Goal: Task Accomplishment & Management: Use online tool/utility

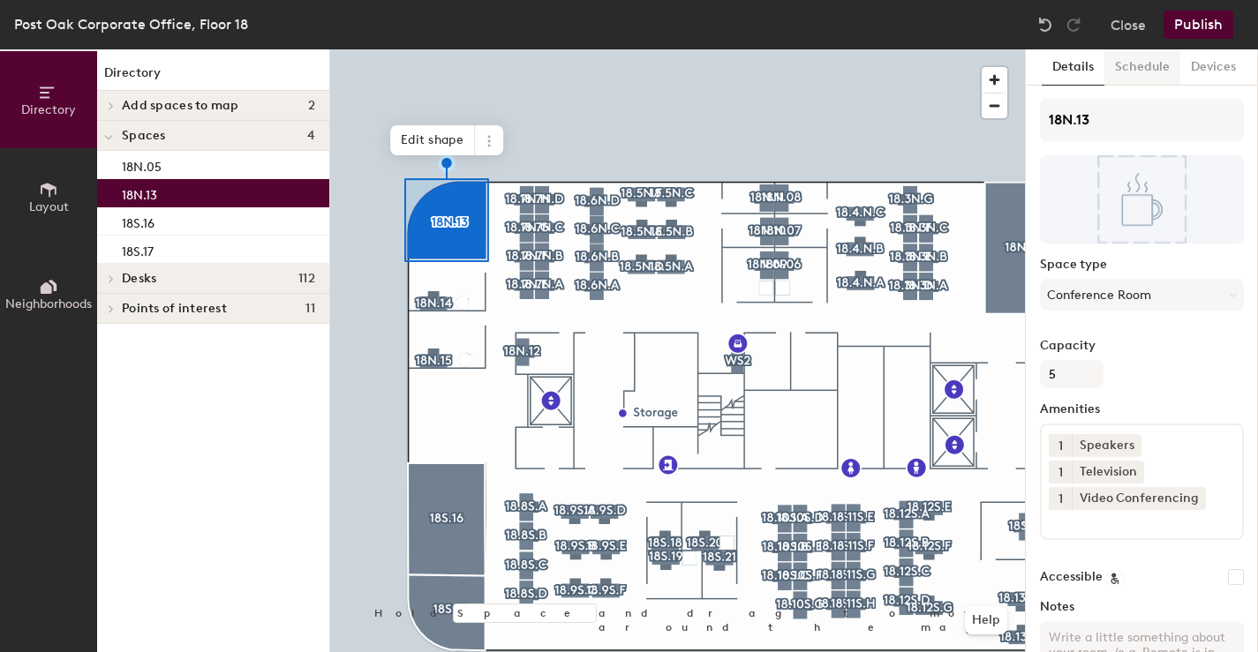
click at [1140, 64] on button "Schedule" at bounding box center [1142, 67] width 76 height 36
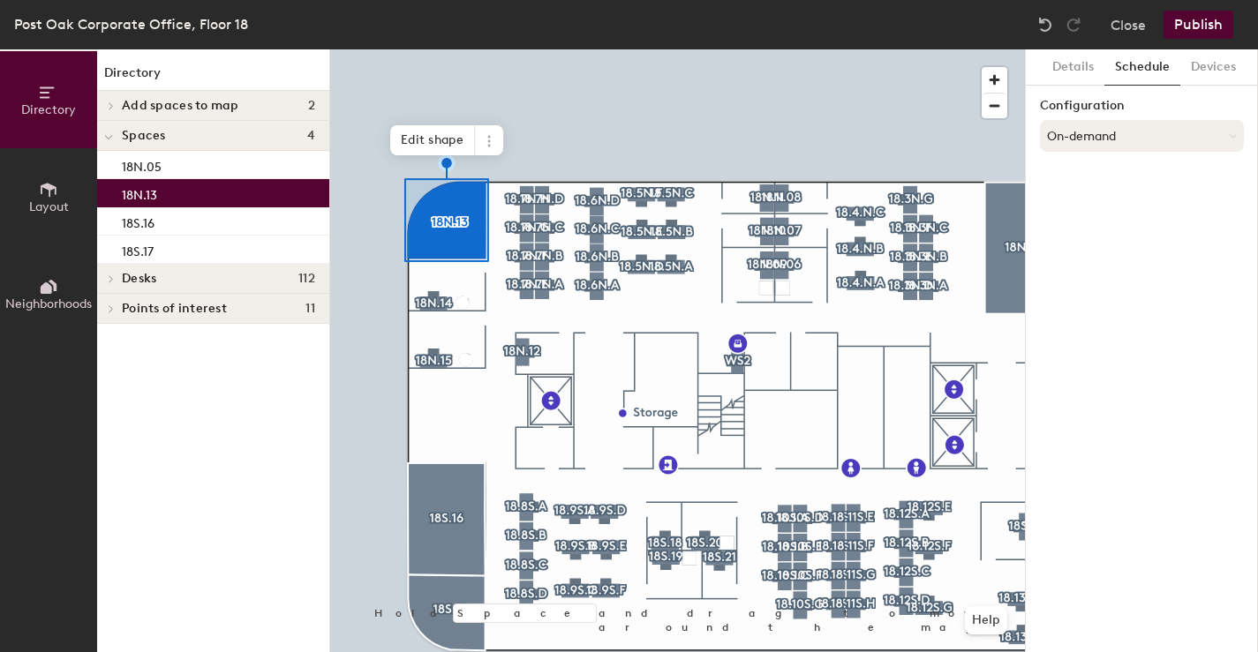
click at [1091, 148] on button "On-demand" at bounding box center [1142, 136] width 204 height 32
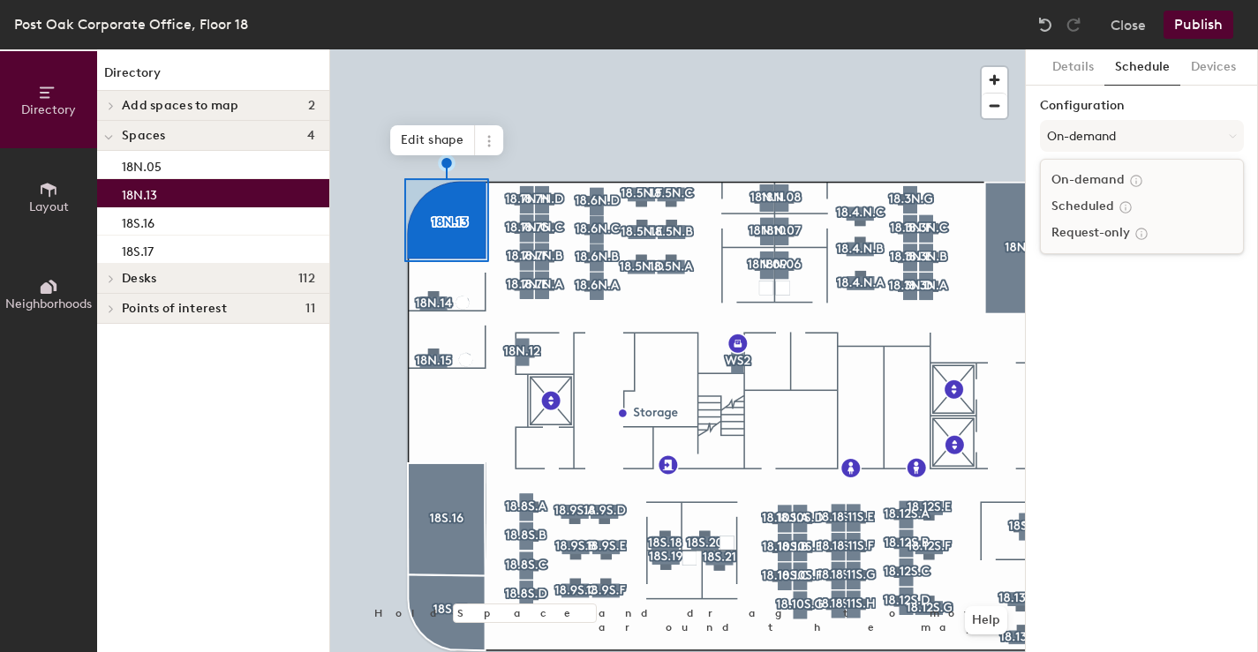
click at [1096, 207] on div "Scheduled" at bounding box center [1142, 206] width 202 height 26
click at [1198, 34] on button "Publish" at bounding box center [1199, 25] width 70 height 28
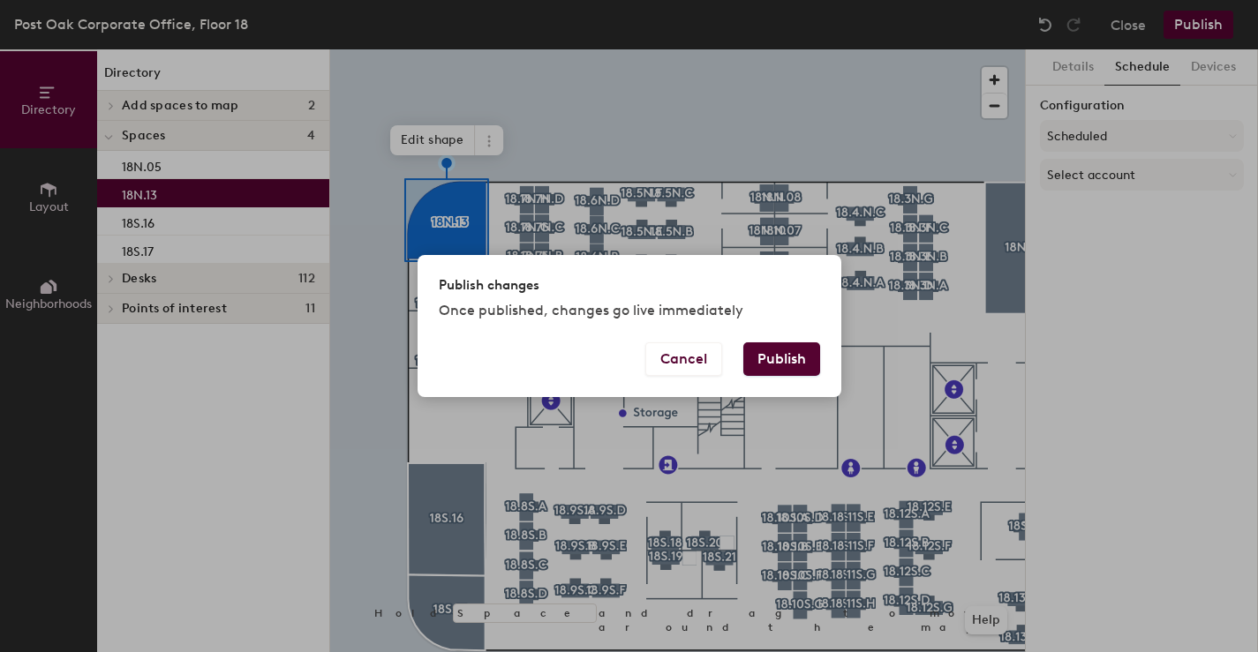
click at [916, 82] on div "Publish changes Once published, changes go live immediately Cancel Publish" at bounding box center [629, 326] width 1258 height 652
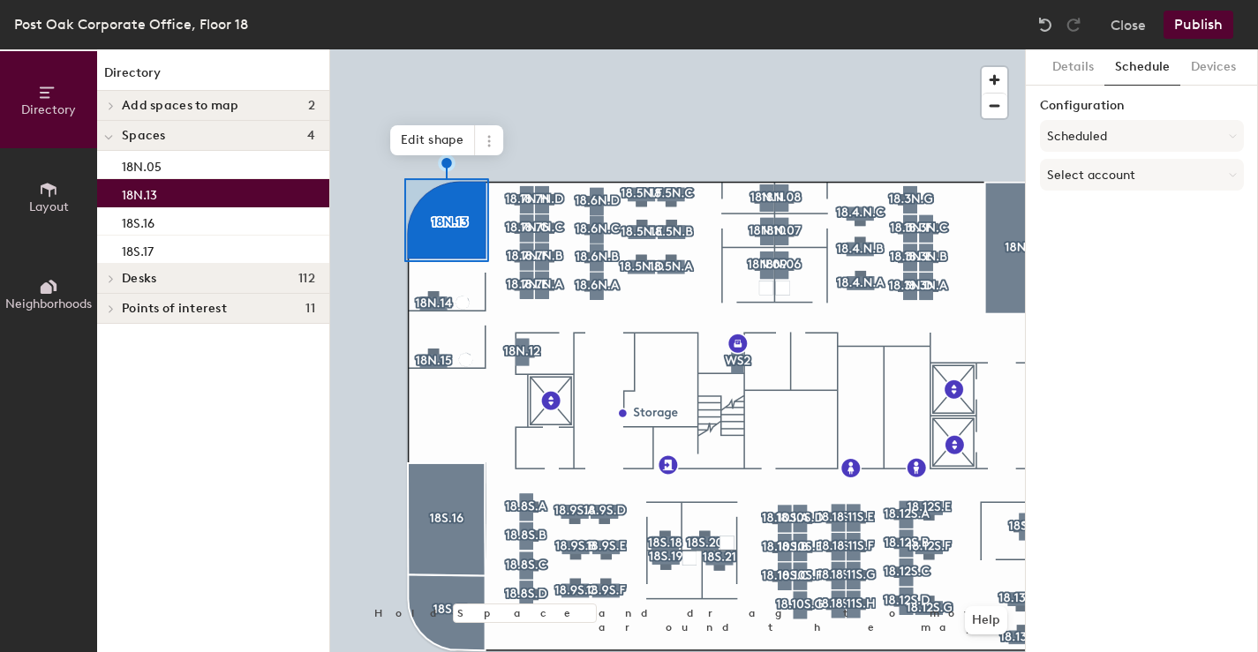
click at [445, 49] on div at bounding box center [677, 49] width 695 height 0
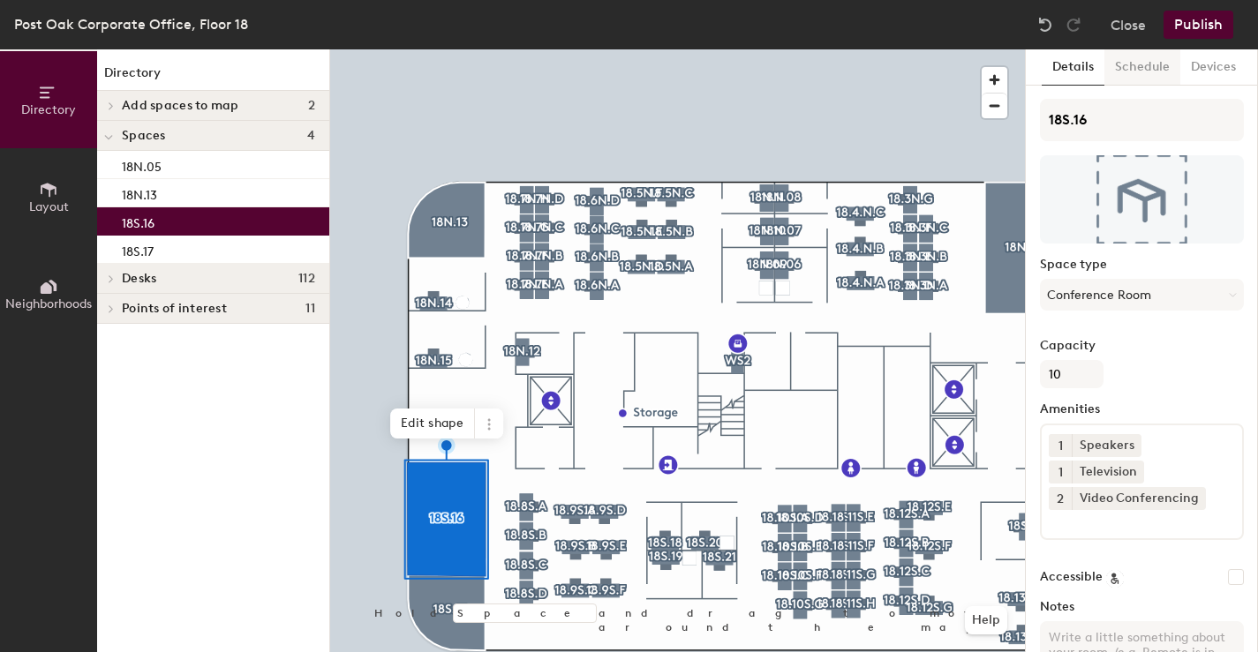
click at [1137, 69] on button "Schedule" at bounding box center [1142, 67] width 76 height 36
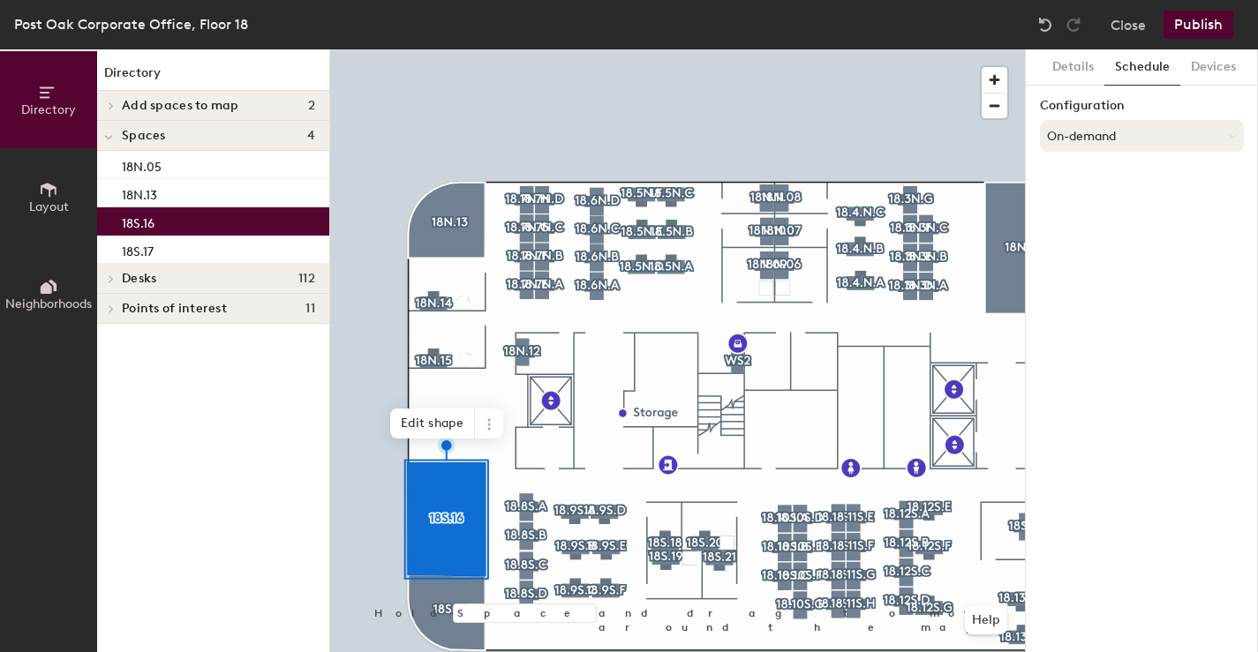
click at [1104, 134] on button "On-demand" at bounding box center [1142, 136] width 204 height 32
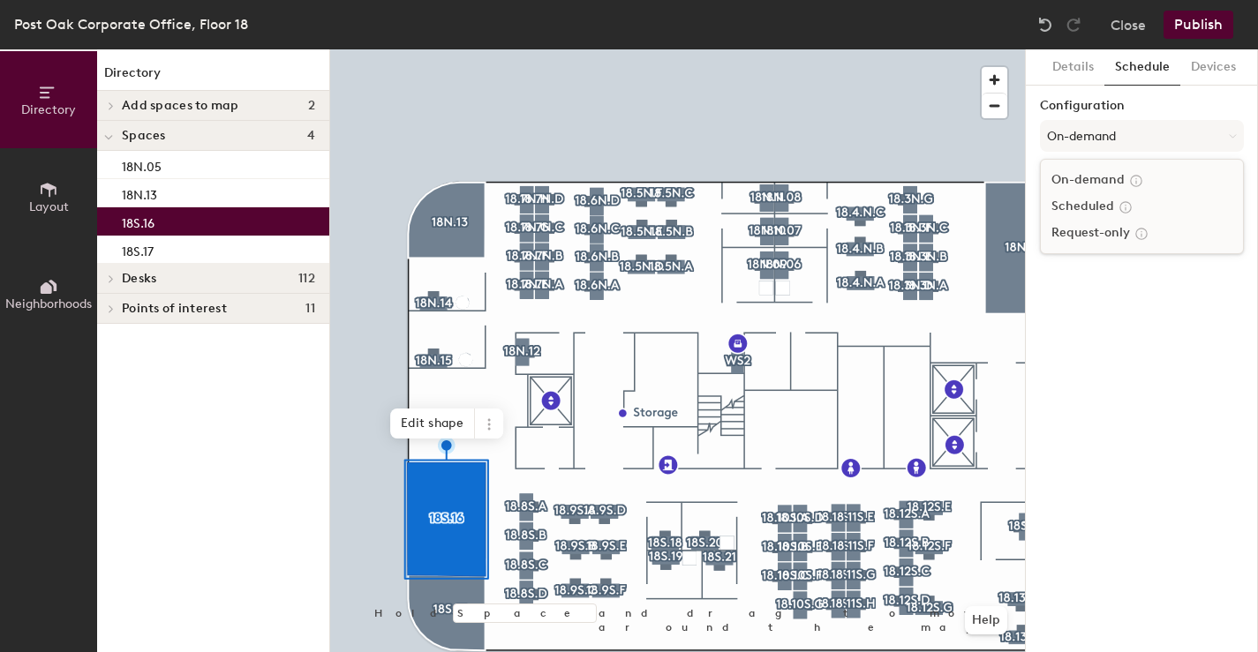
click at [1088, 207] on div "Scheduled" at bounding box center [1142, 206] width 202 height 26
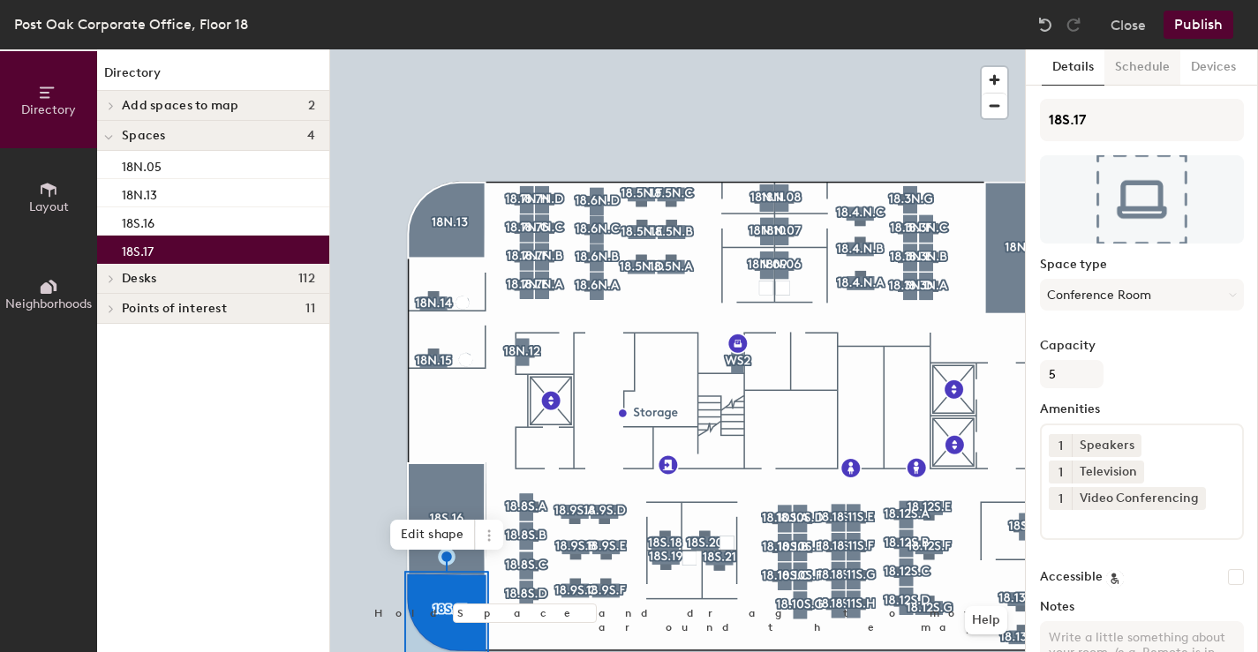
click at [1145, 68] on button "Schedule" at bounding box center [1142, 67] width 76 height 36
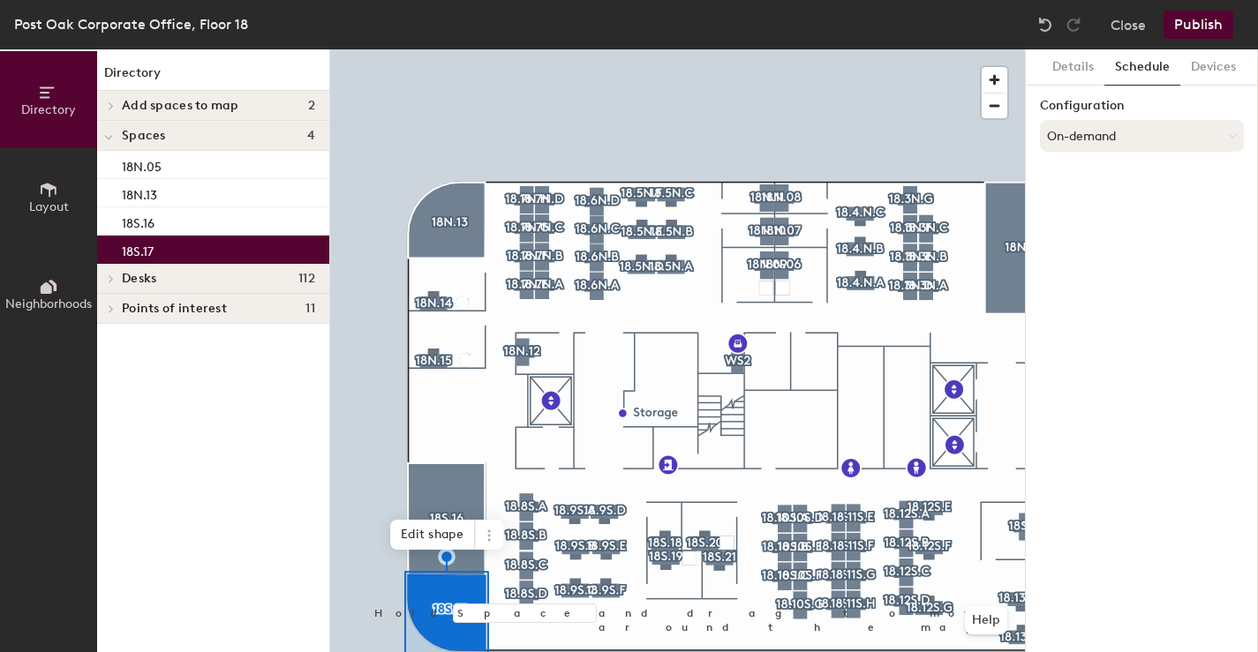
click at [1085, 146] on button "On-demand" at bounding box center [1142, 136] width 204 height 32
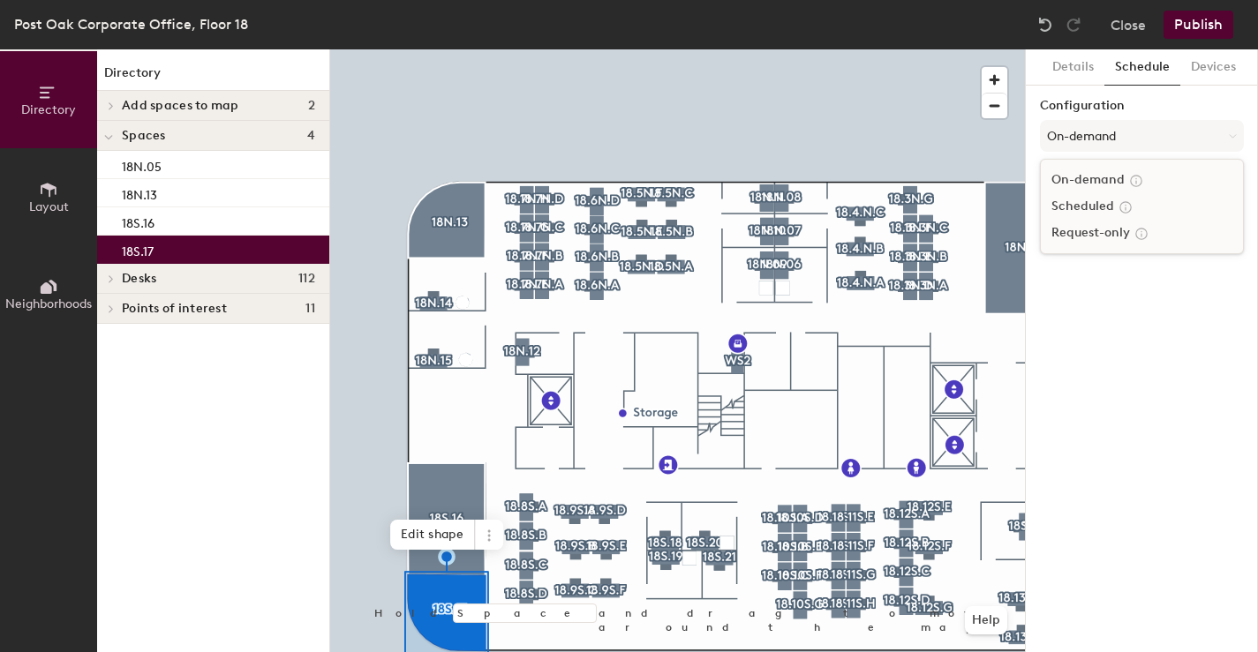
click at [1085, 207] on div "Scheduled" at bounding box center [1142, 206] width 202 height 26
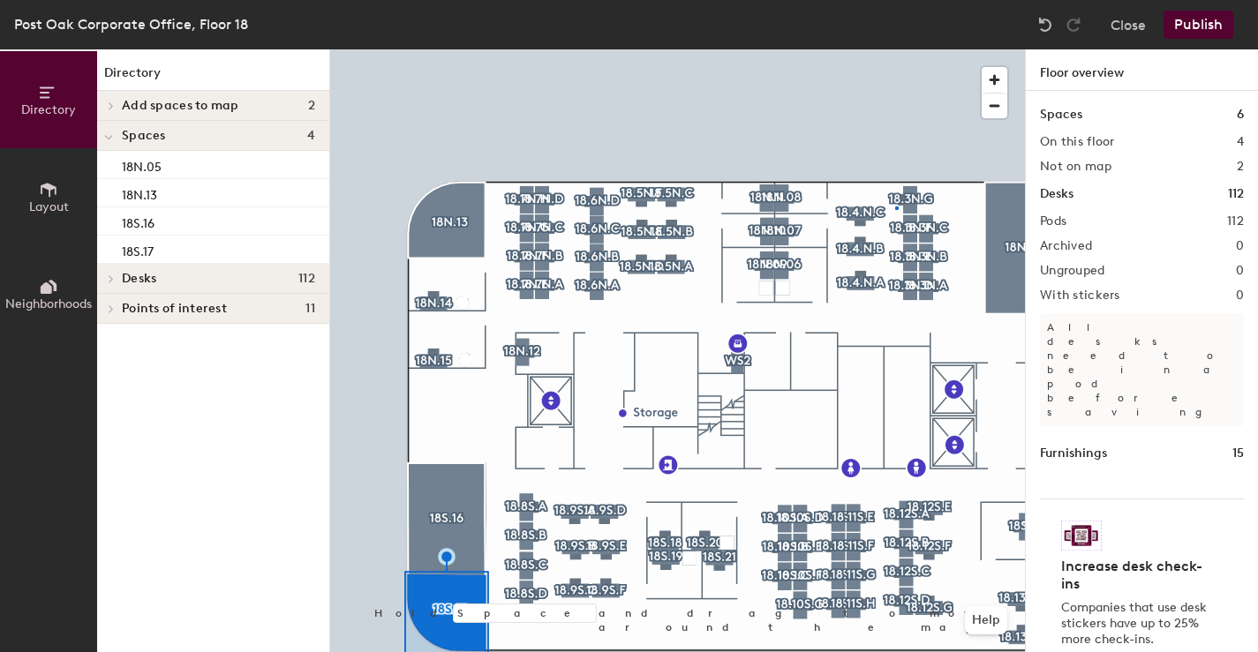
click at [895, 49] on div at bounding box center [677, 49] width 695 height 0
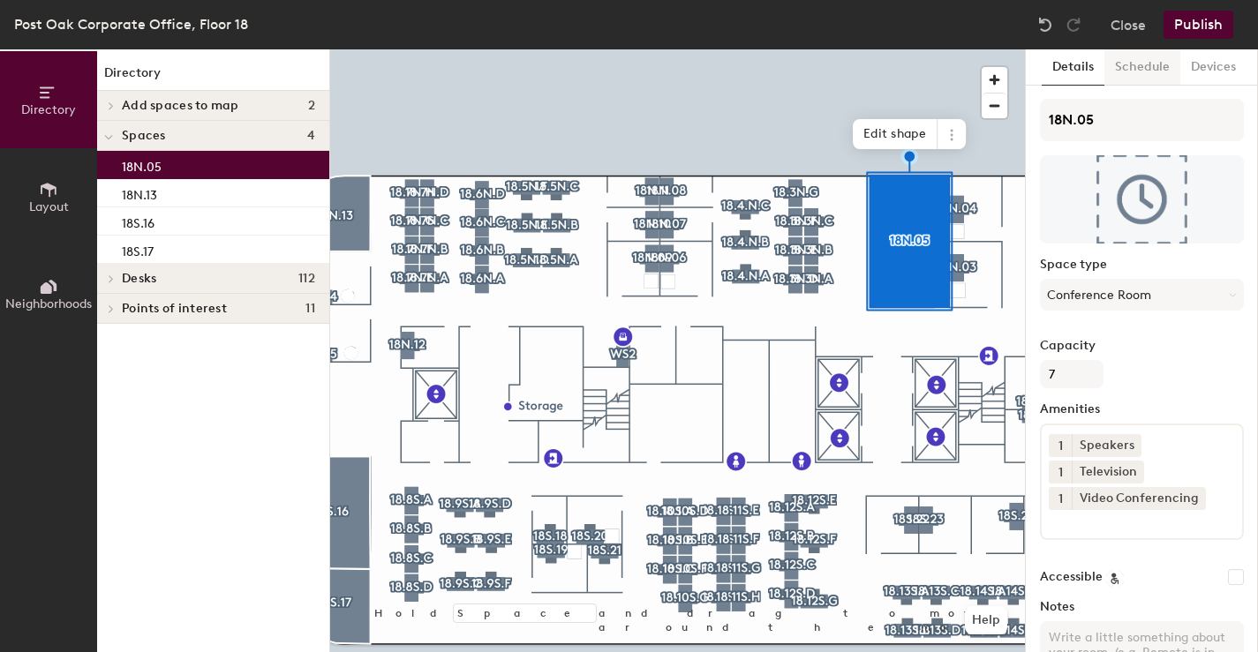
click at [1142, 64] on button "Schedule" at bounding box center [1142, 67] width 76 height 36
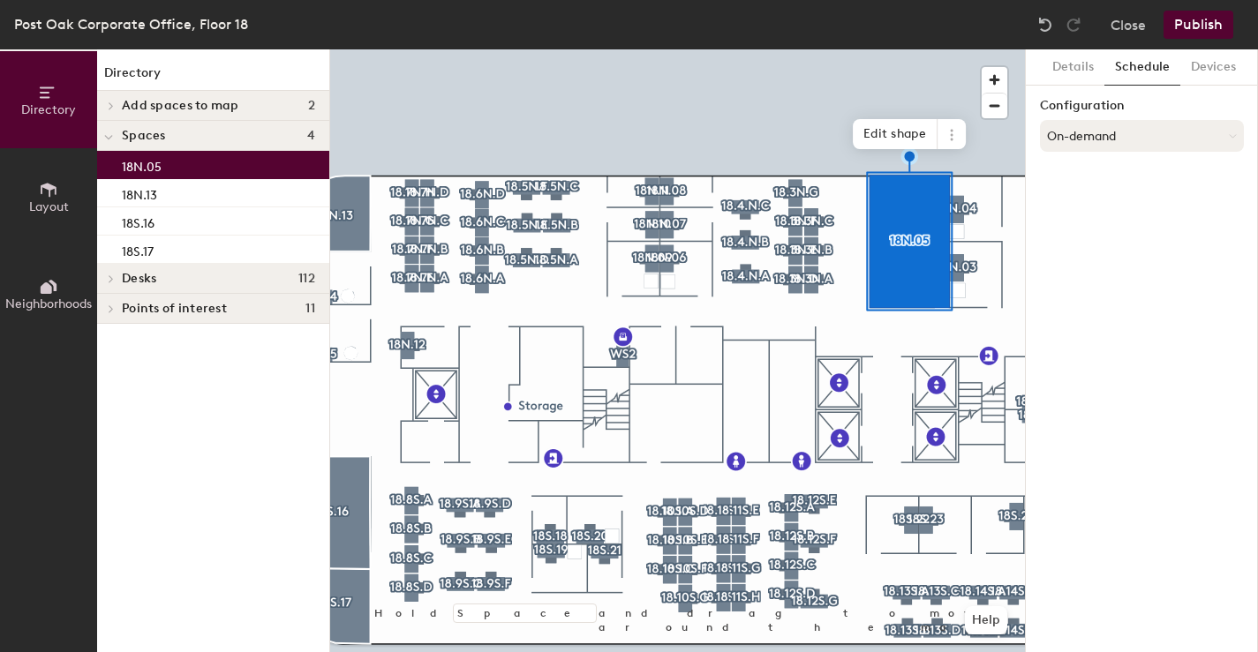
click at [1069, 134] on button "On-demand" at bounding box center [1142, 136] width 204 height 32
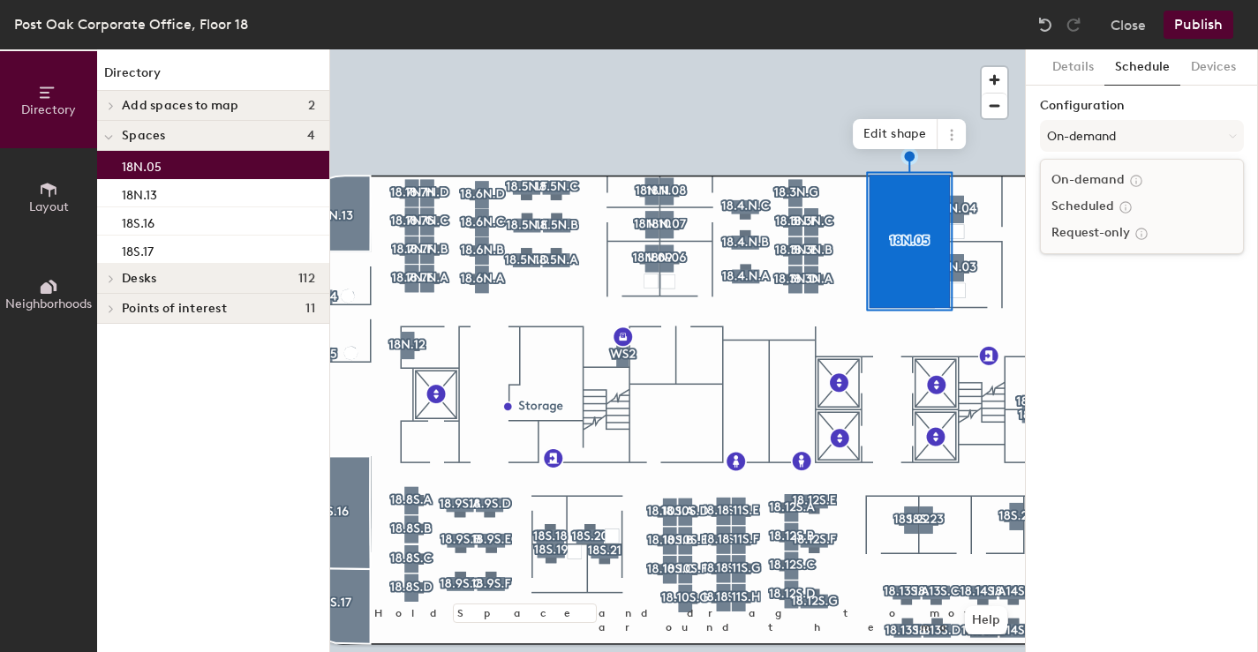
click at [1075, 181] on div "On-demand" at bounding box center [1142, 180] width 202 height 26
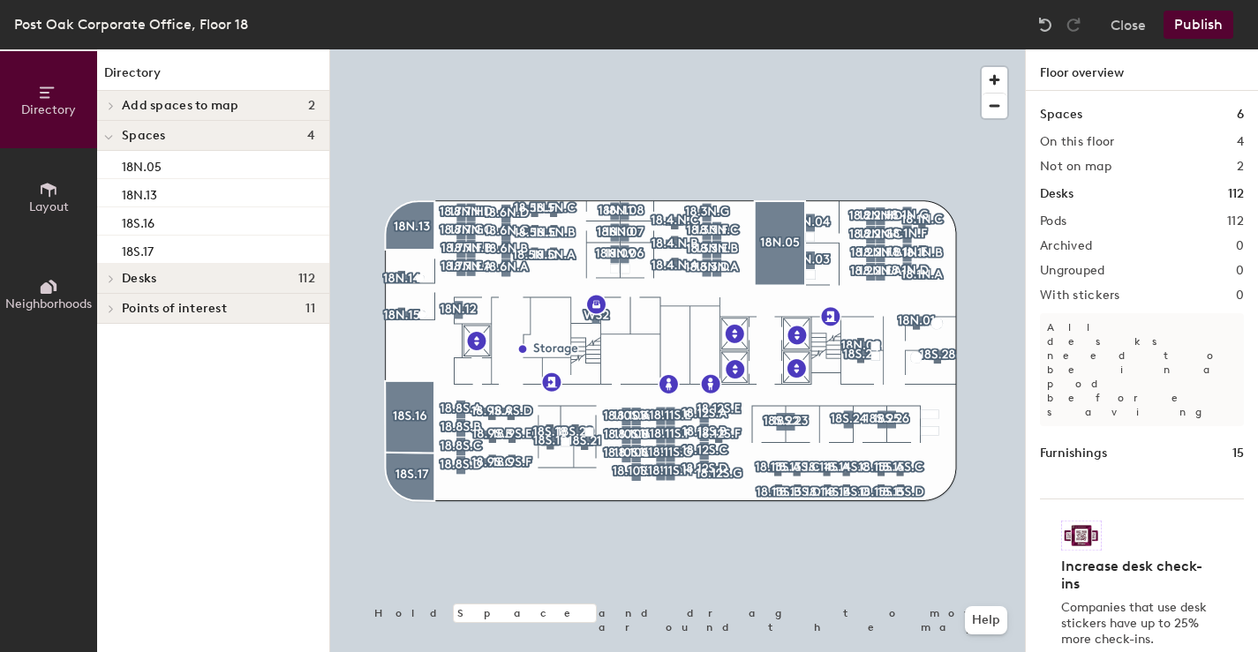
click at [1200, 28] on button "Publish" at bounding box center [1199, 25] width 70 height 28
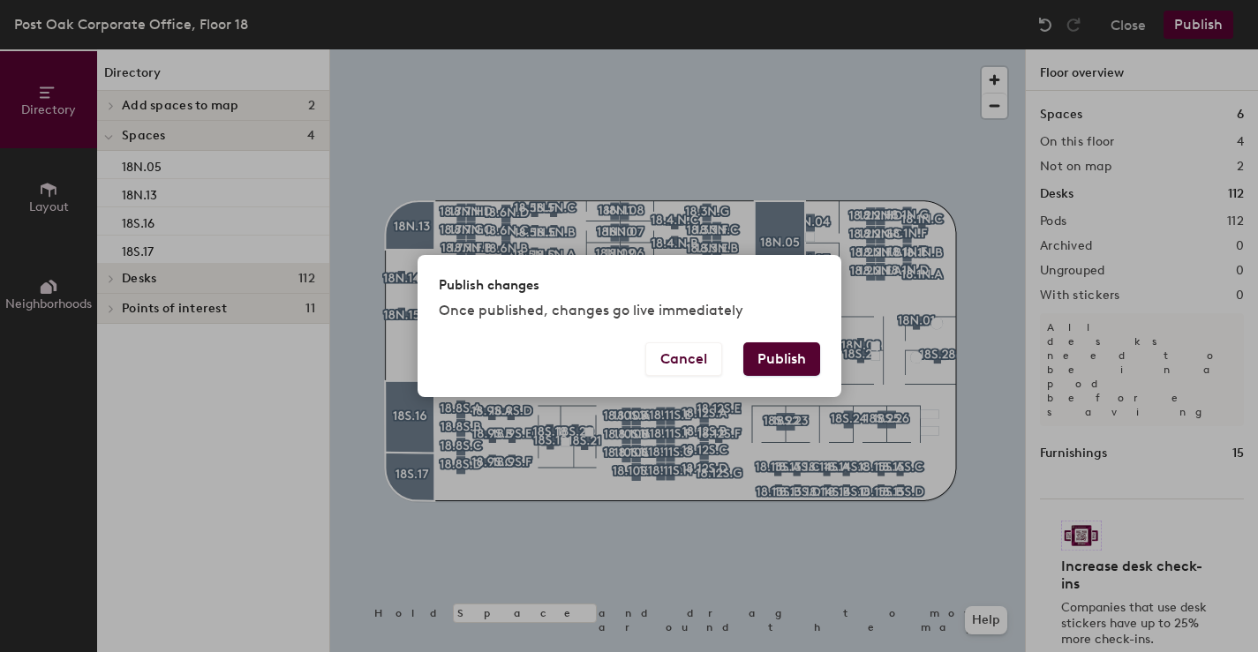
click at [788, 363] on button "Publish" at bounding box center [781, 360] width 77 height 34
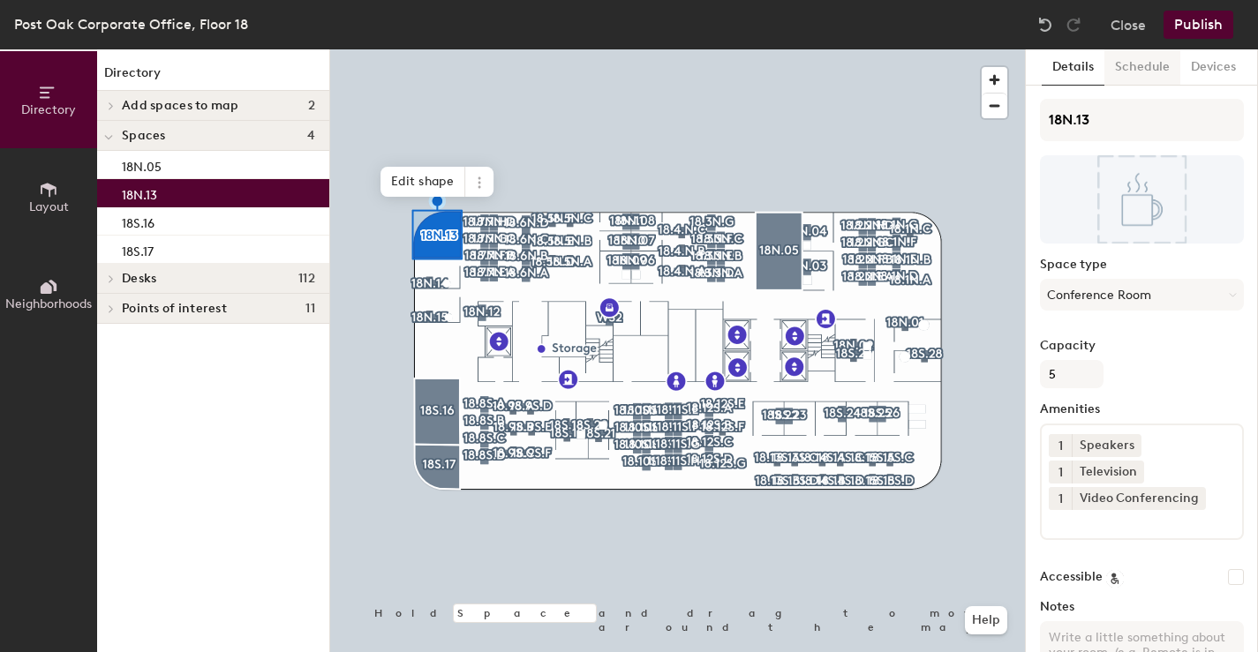
click at [1131, 68] on button "Schedule" at bounding box center [1142, 67] width 76 height 36
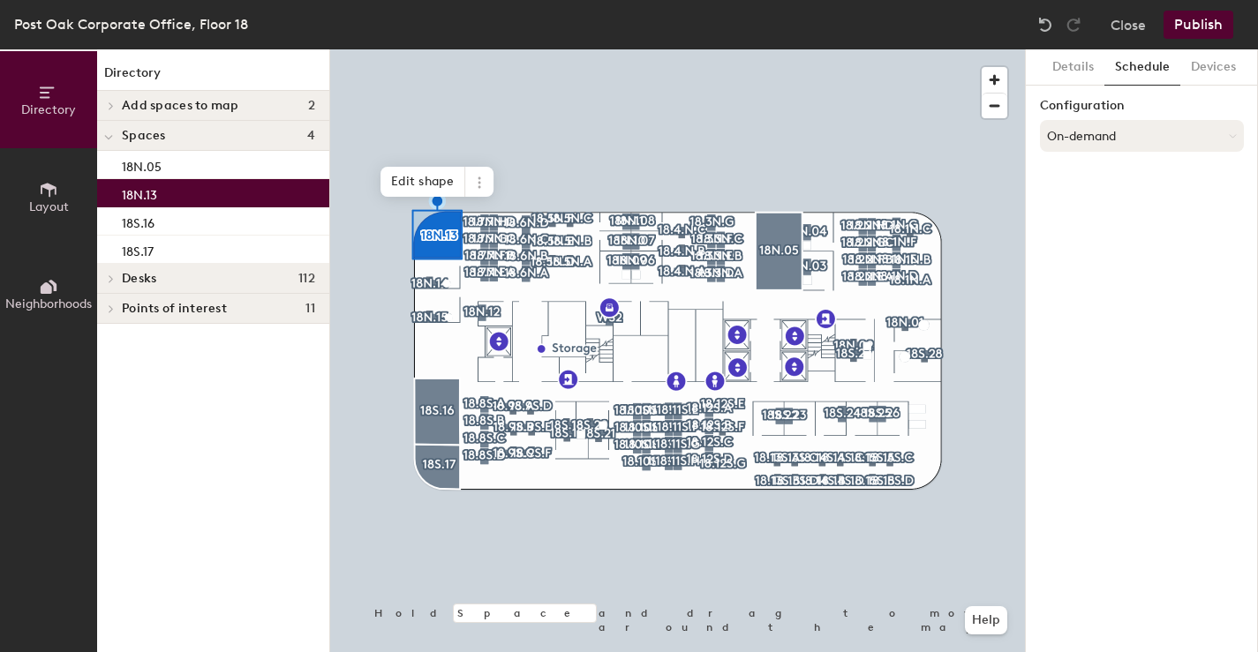
click at [1150, 143] on button "On-demand" at bounding box center [1142, 136] width 204 height 32
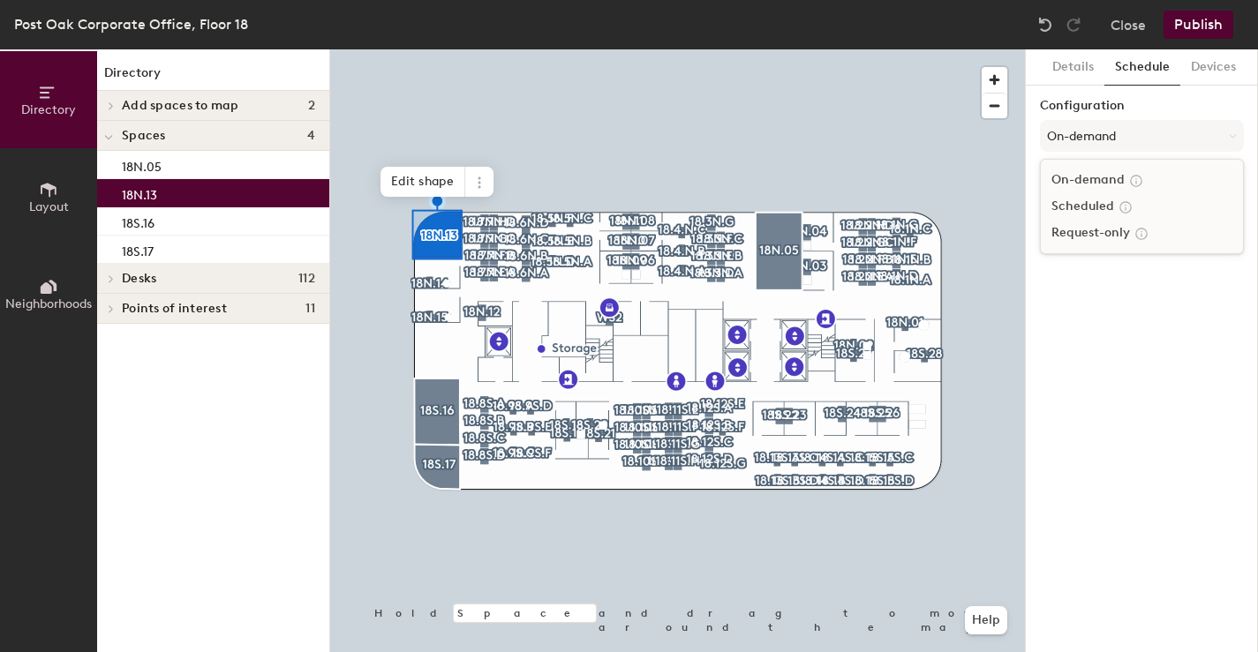
click at [1087, 211] on div "Scheduled" at bounding box center [1142, 206] width 202 height 26
click at [1209, 29] on button "Publish" at bounding box center [1199, 25] width 70 height 28
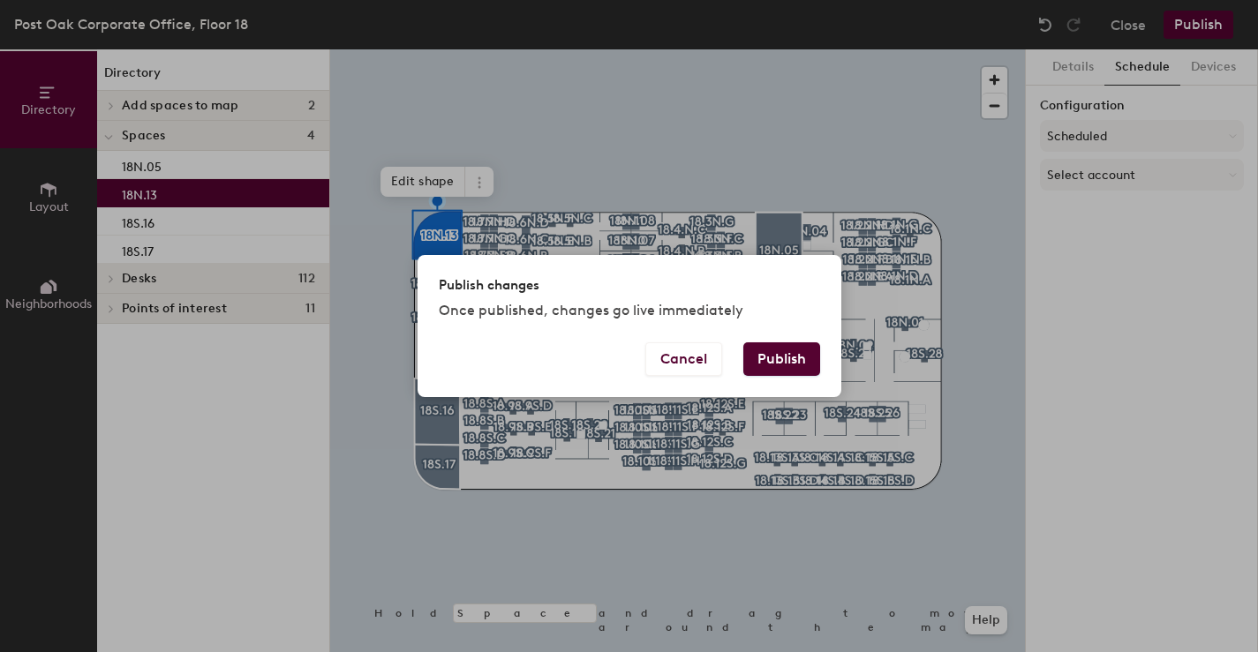
click at [794, 362] on button "Publish" at bounding box center [781, 360] width 77 height 34
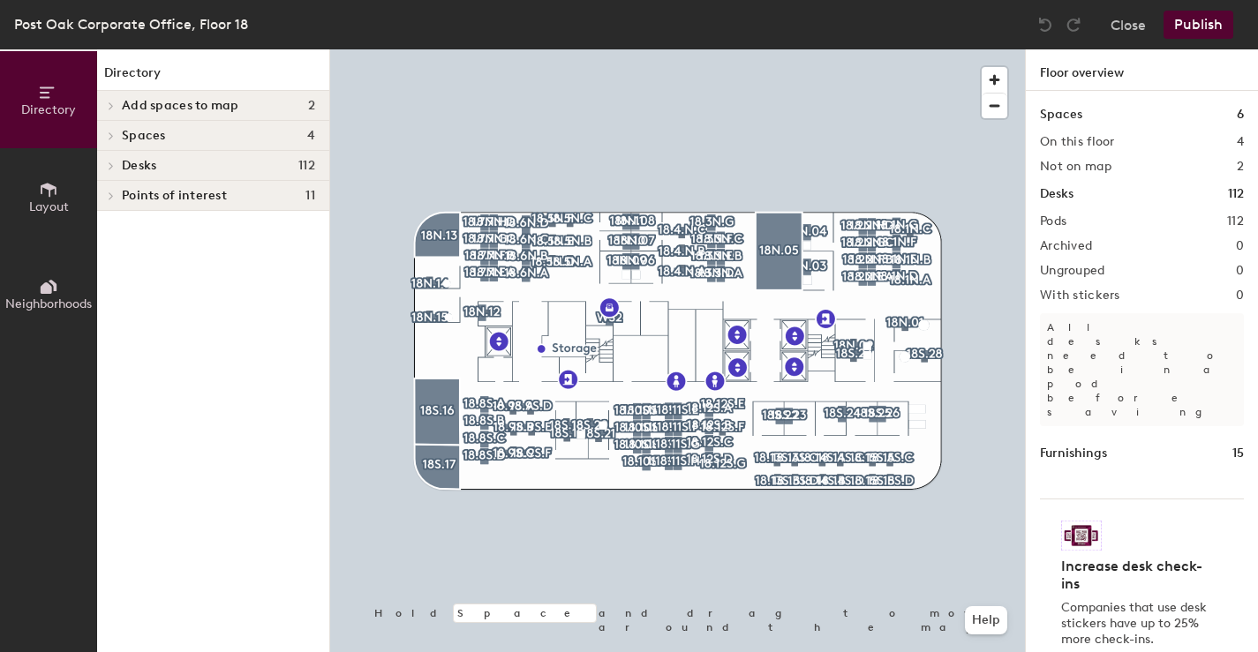
click at [421, 49] on div at bounding box center [677, 49] width 695 height 0
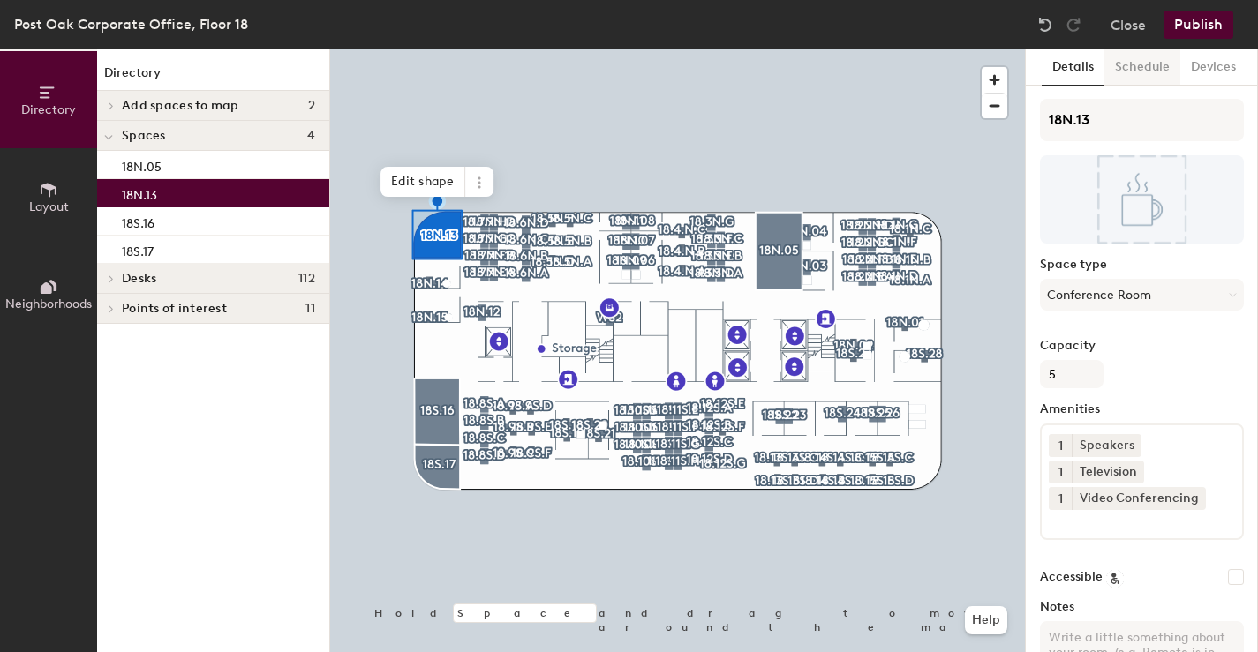
click at [1143, 66] on button "Schedule" at bounding box center [1142, 67] width 76 height 36
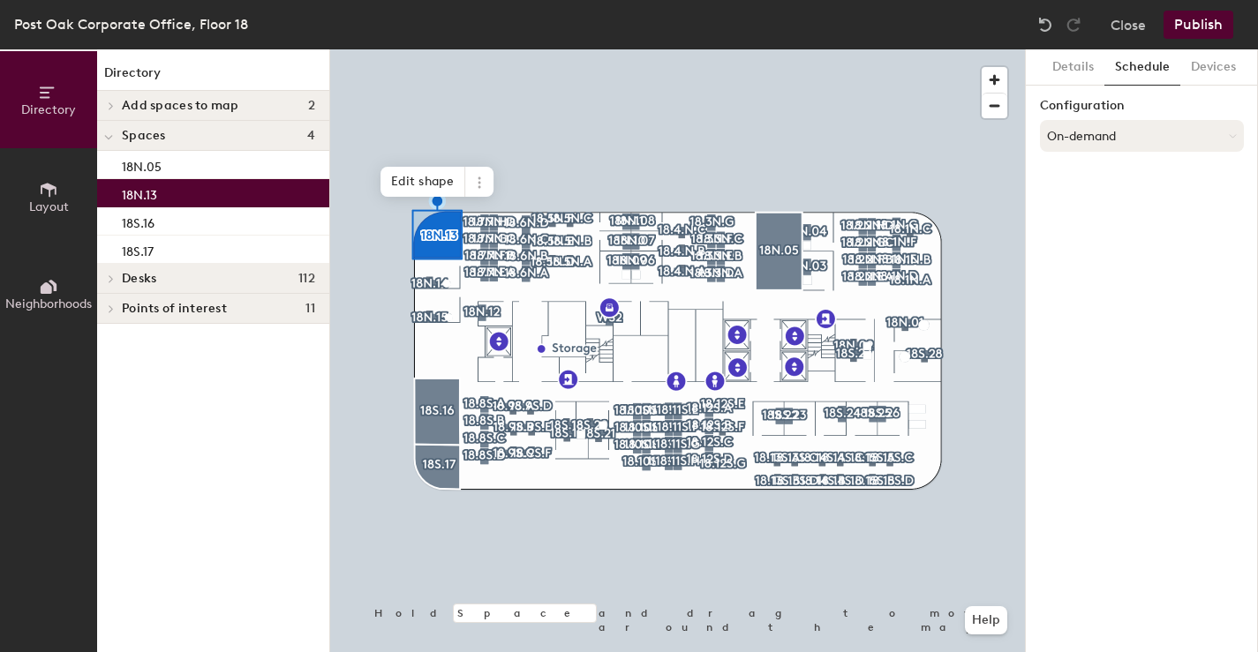
click at [1081, 138] on button "On-demand" at bounding box center [1142, 136] width 204 height 32
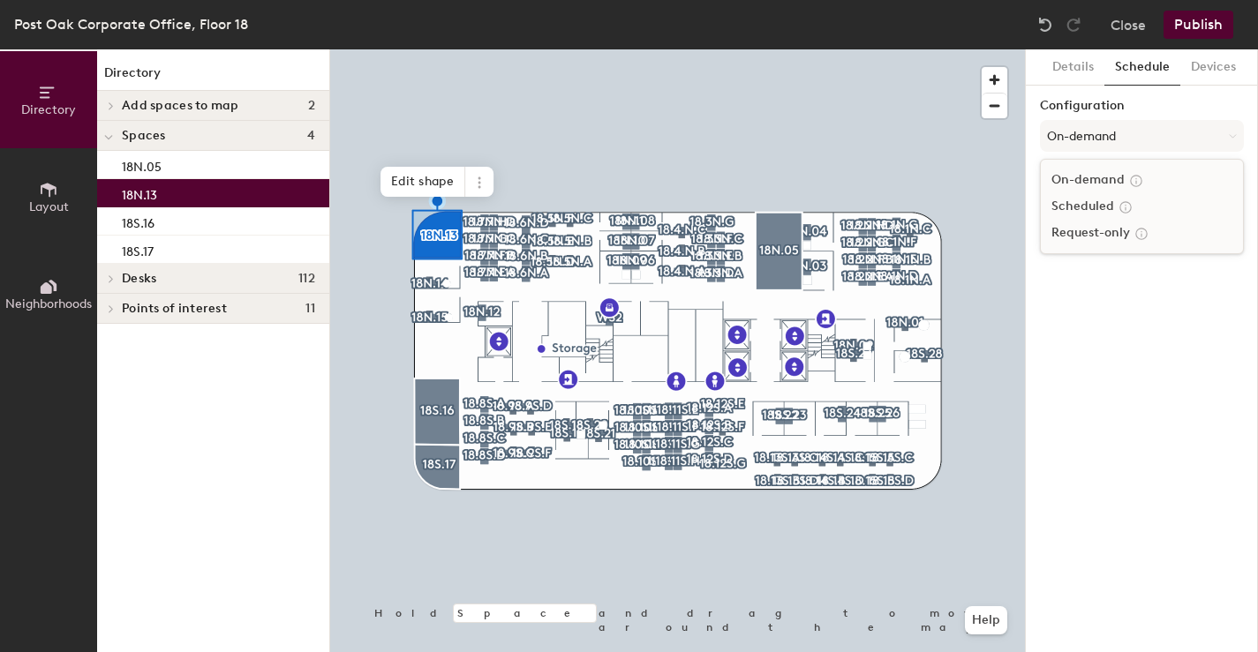
click at [1087, 203] on div "Scheduled" at bounding box center [1142, 206] width 202 height 26
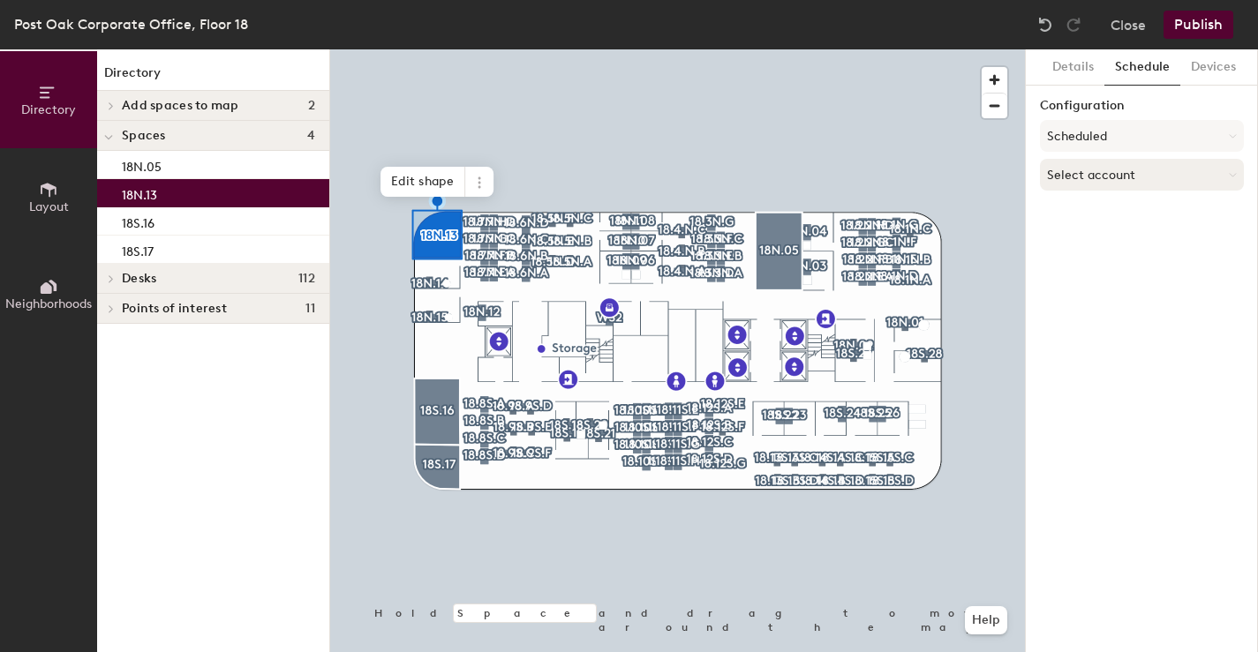
click at [1080, 176] on button "Select account" at bounding box center [1142, 175] width 204 height 32
click at [1081, 247] on div "Microsoft 365" at bounding box center [1142, 245] width 202 height 26
click at [1095, 245] on input at bounding box center [1142, 244] width 204 height 32
click at [1204, 294] on div "Details Schedule Devices Configuration Scheduled Microsoft 365 Calendar xxx1@td…" at bounding box center [1142, 350] width 232 height 603
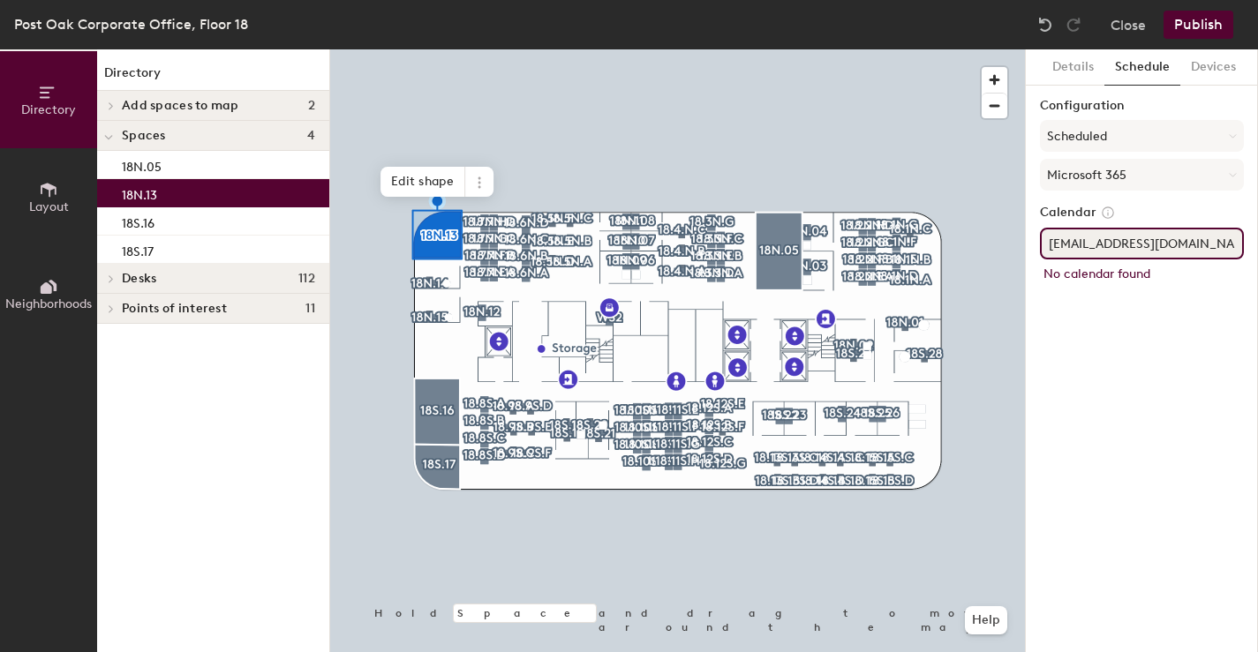
click at [1074, 245] on input "xxx1@tdecu.org" at bounding box center [1142, 244] width 204 height 32
type input "acueto@tdecu.org"
click at [1157, 435] on div "Details Schedule Devices Configuration Scheduled Microsoft 365 Calendar acueto@…" at bounding box center [1142, 350] width 232 height 603
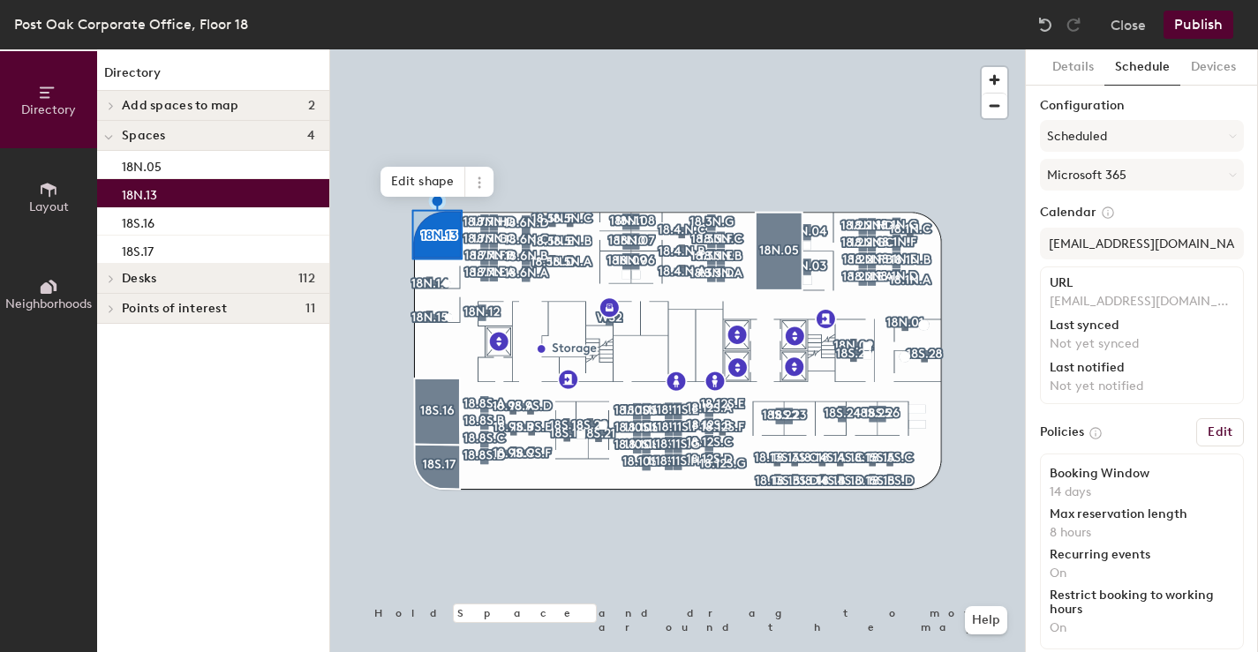
click at [1205, 26] on button "Publish" at bounding box center [1199, 25] width 70 height 28
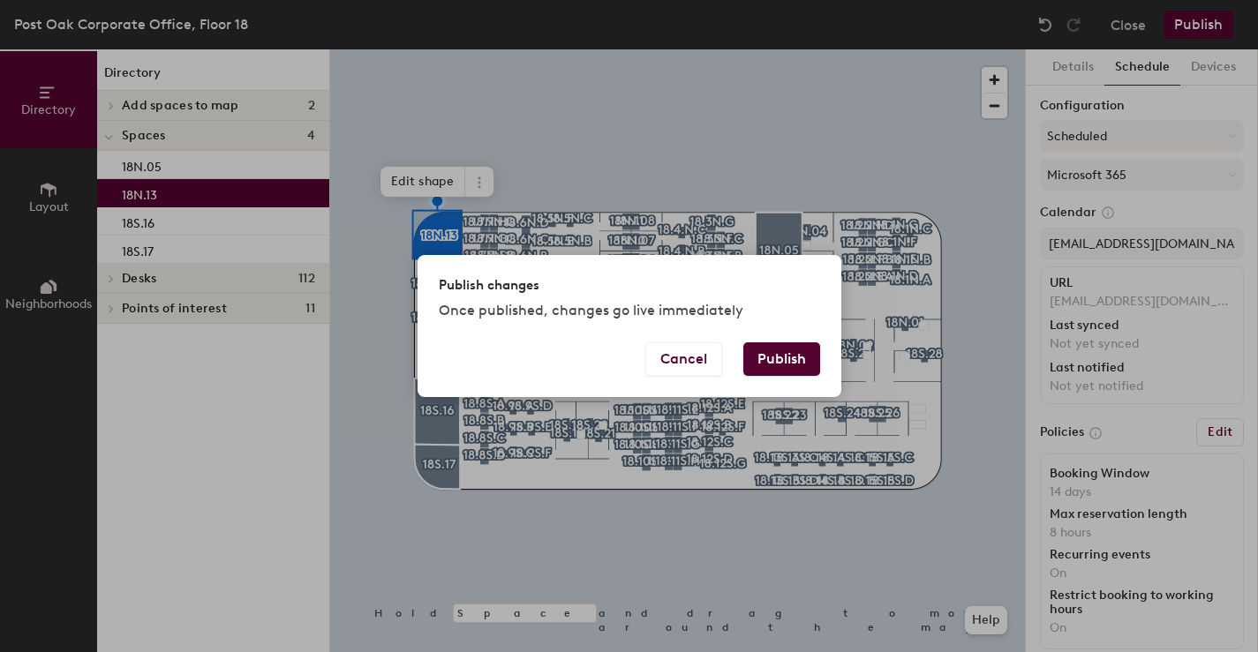
click at [793, 363] on button "Publish" at bounding box center [781, 360] width 77 height 34
